Goal: Check status

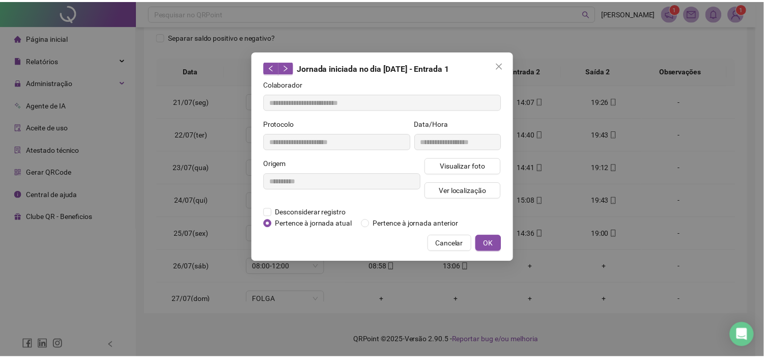
scroll to position [842, 0]
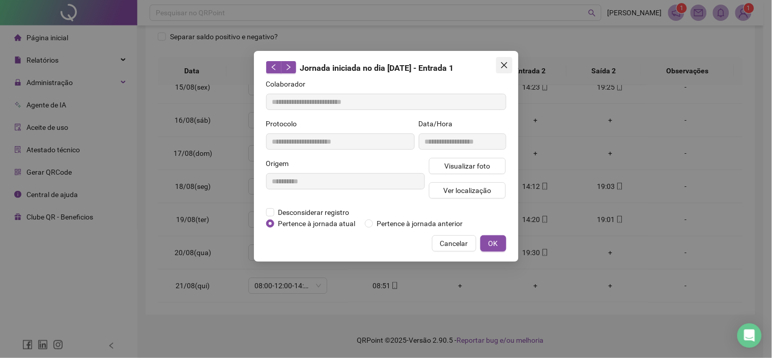
click at [508, 61] on span "Close" at bounding box center [504, 65] width 16 height 8
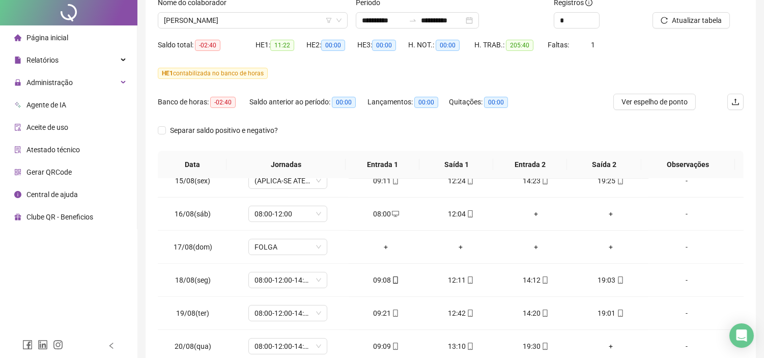
scroll to position [0, 0]
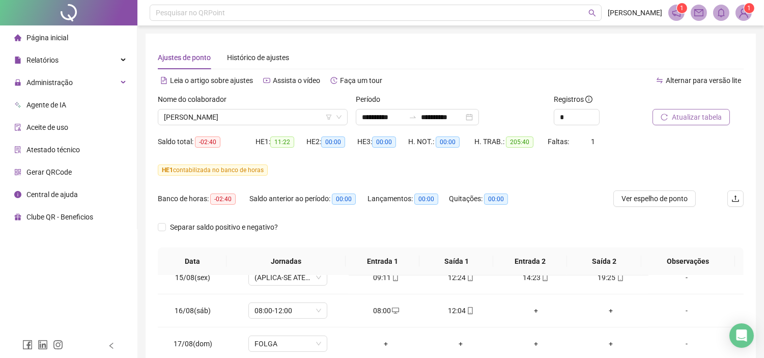
click at [716, 120] on span "Atualizar tabela" at bounding box center [697, 116] width 50 height 11
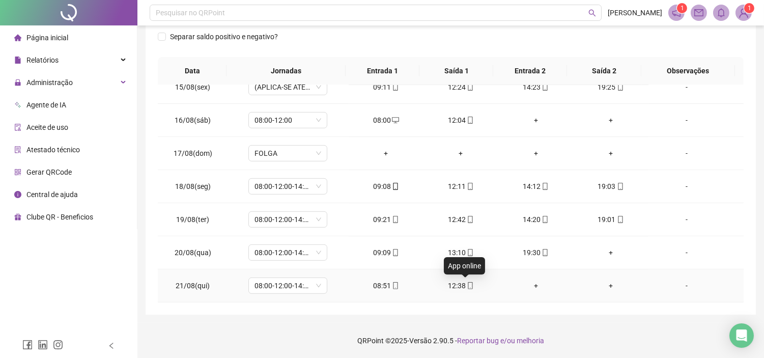
click at [467, 286] on icon "mobile" at bounding box center [470, 285] width 7 height 7
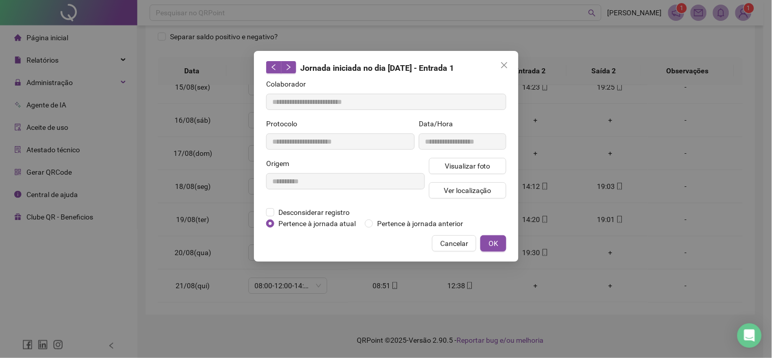
type input "**********"
click at [485, 187] on span "Ver localização" at bounding box center [467, 190] width 48 height 11
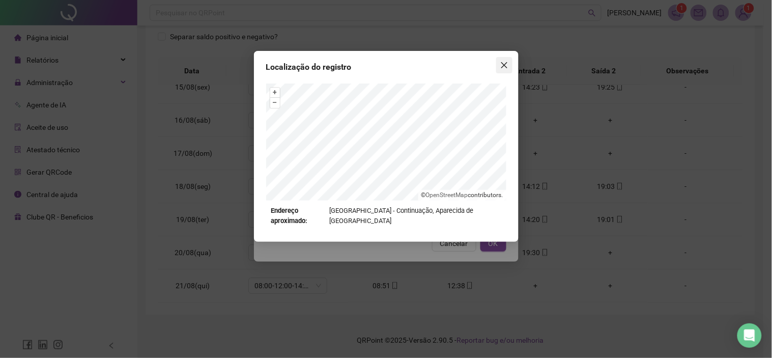
click at [502, 64] on icon "close" at bounding box center [504, 65] width 8 height 8
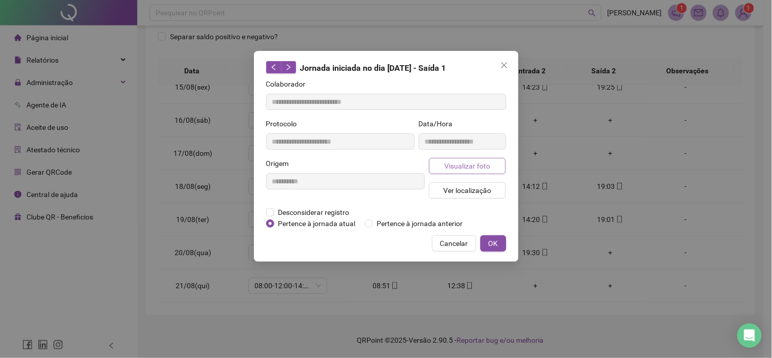
click at [481, 166] on span "Visualizar foto" at bounding box center [467, 165] width 46 height 11
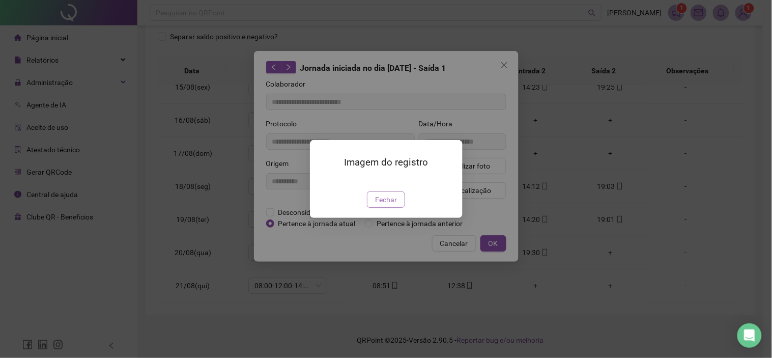
click at [383, 205] on span "Fechar" at bounding box center [386, 199] width 22 height 11
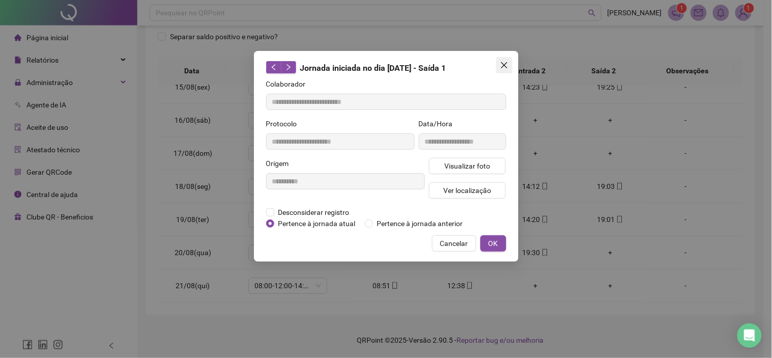
click at [508, 62] on span "Close" at bounding box center [504, 65] width 16 height 8
